Goal: Check status: Check status

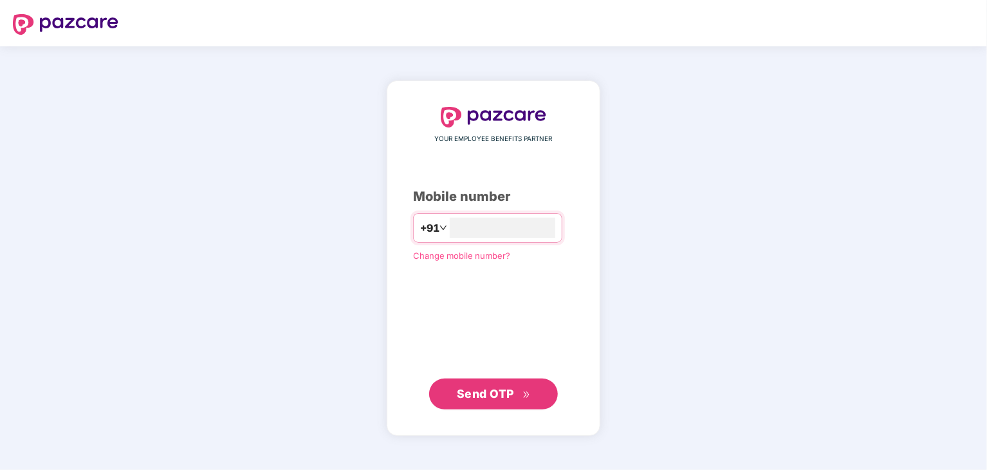
type input "**********"
click at [518, 397] on span "Send OTP" at bounding box center [494, 394] width 74 height 18
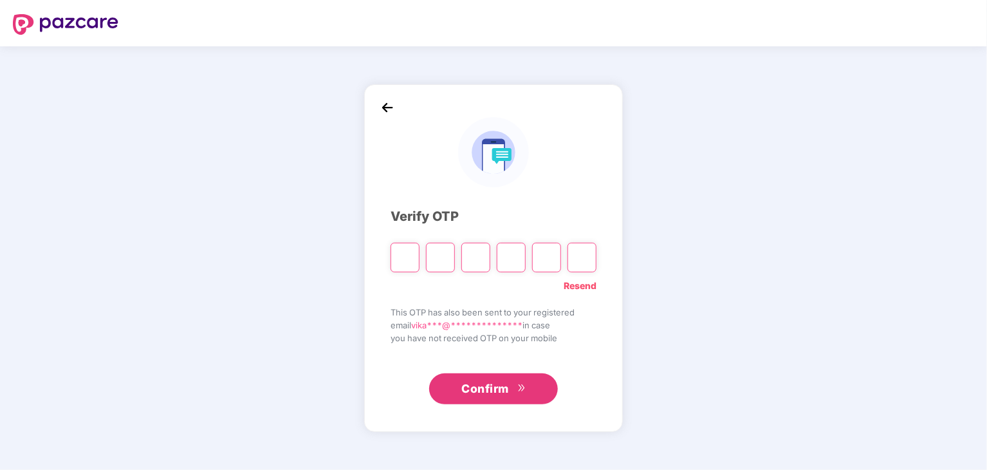
type input "*"
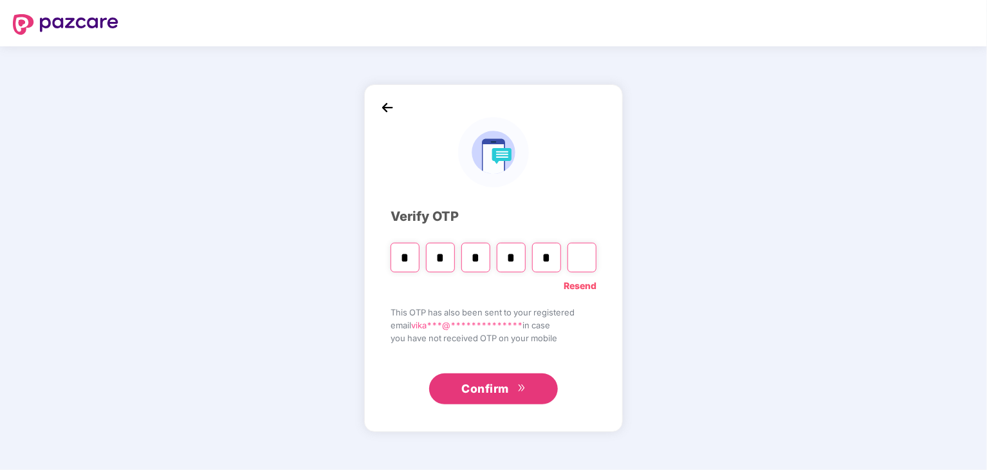
type input "*"
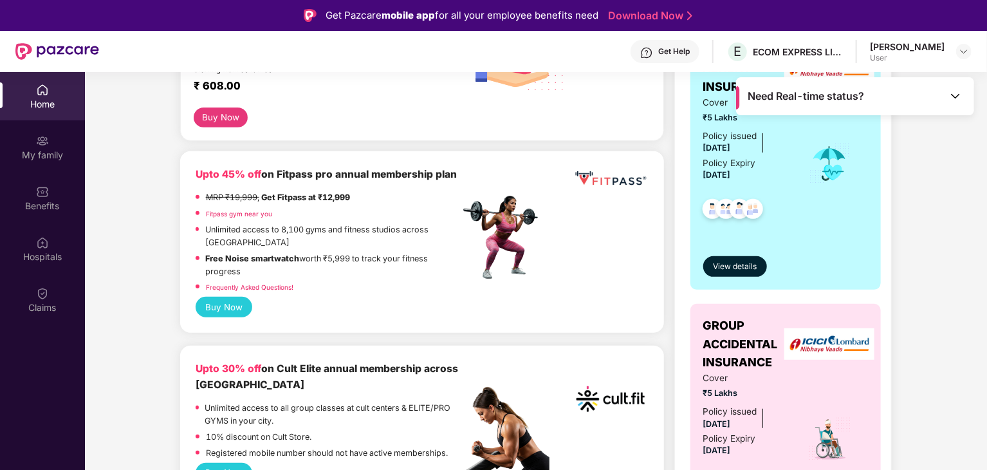
scroll to position [263, 0]
click at [749, 261] on span "View details" at bounding box center [735, 267] width 44 height 12
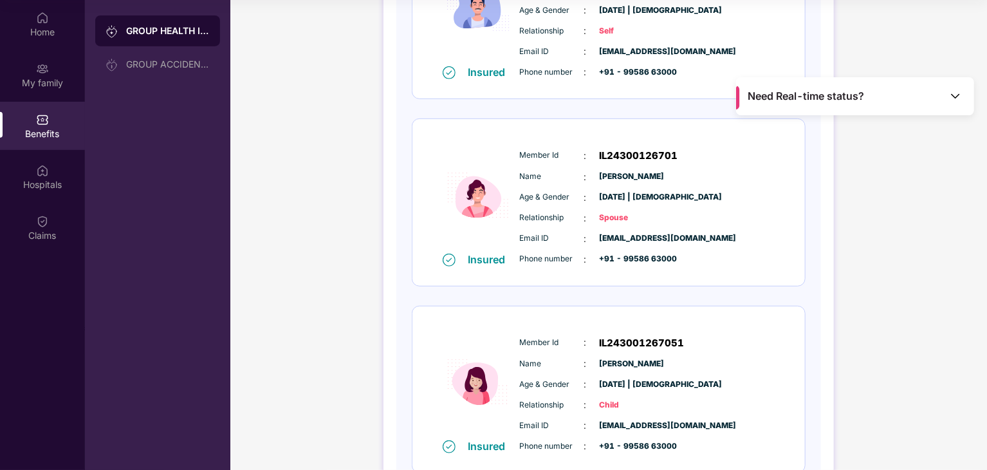
scroll to position [254, 0]
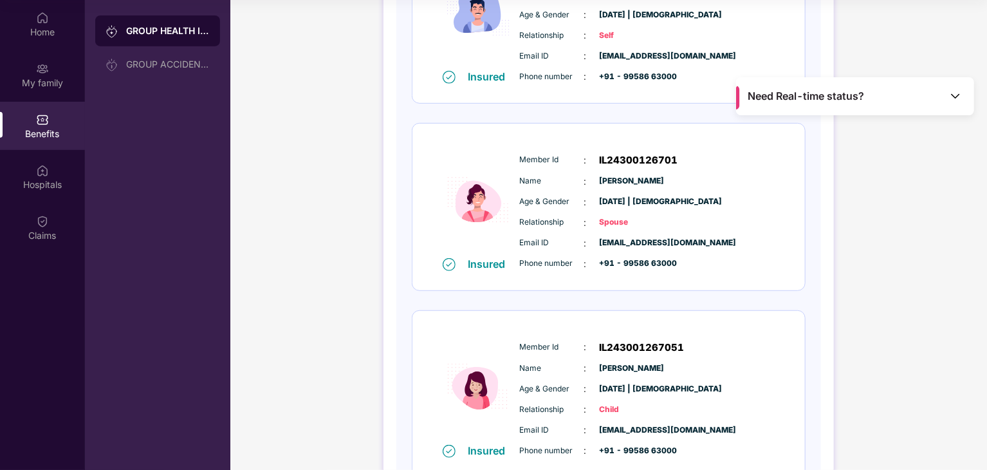
click at [951, 99] on img at bounding box center [955, 95] width 13 height 13
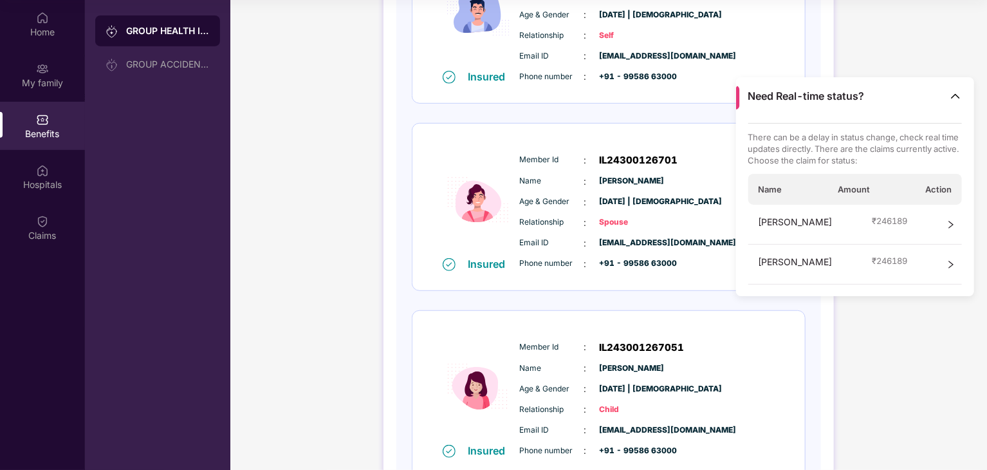
click at [957, 95] on img at bounding box center [955, 95] width 13 height 13
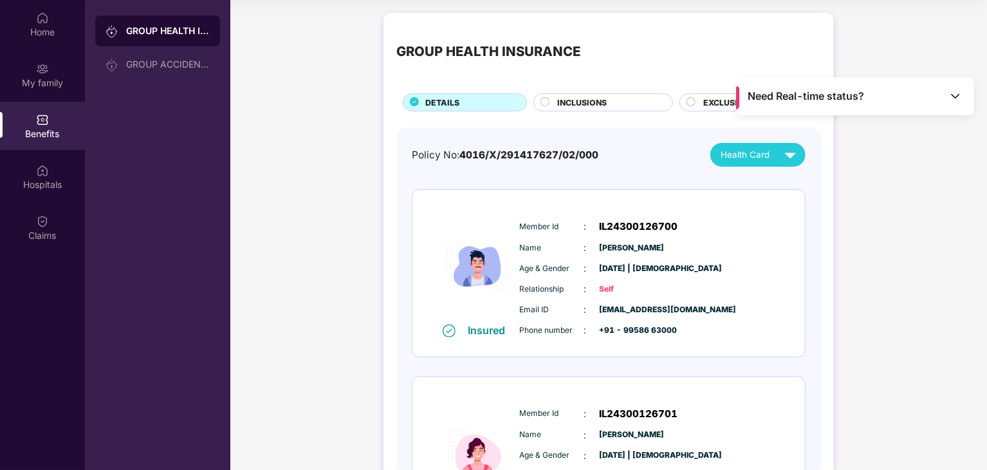
scroll to position [0, 0]
